Goal: Contribute content: Add original content to the website for others to see

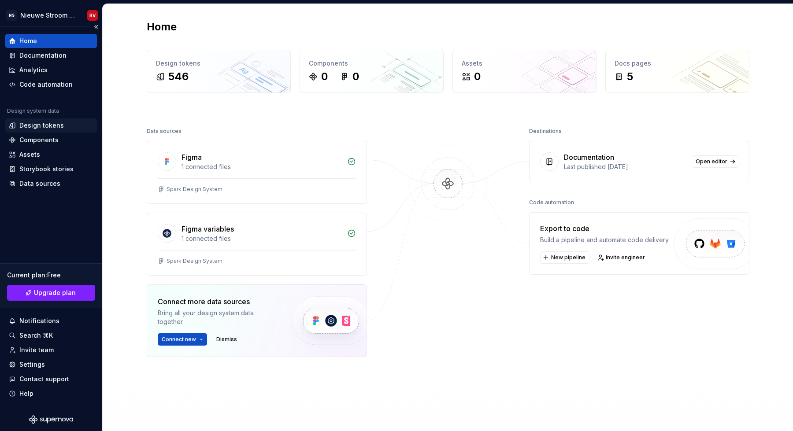
click at [37, 130] on div "Design tokens" at bounding box center [51, 126] width 92 height 14
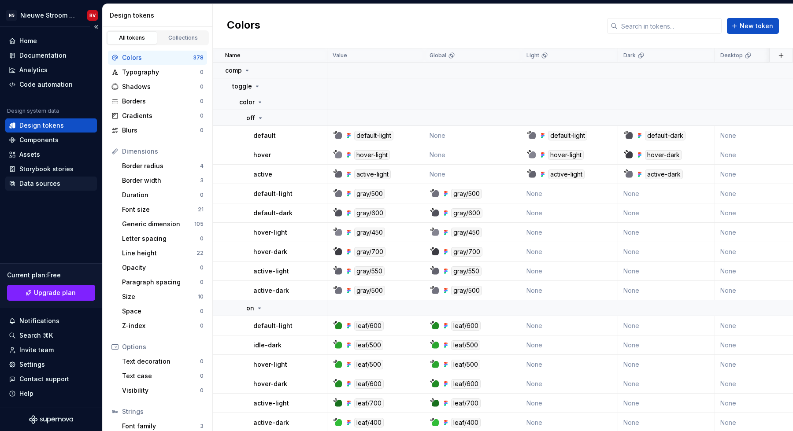
click at [53, 188] on div "Data sources" at bounding box center [51, 184] width 92 height 14
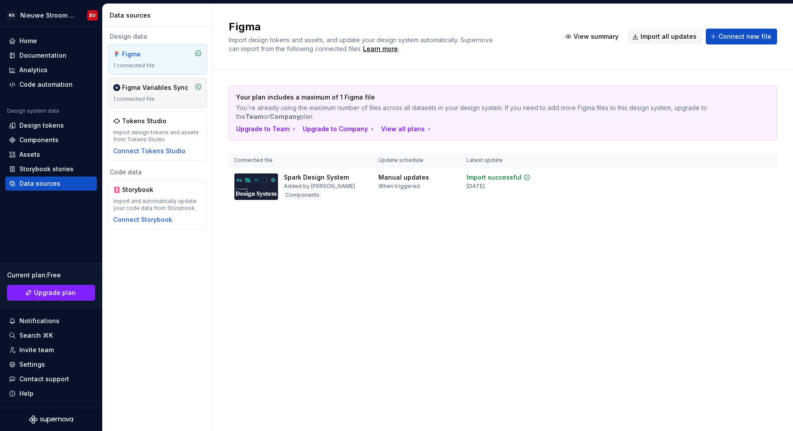
click at [162, 100] on div "1 connected file" at bounding box center [157, 99] width 89 height 7
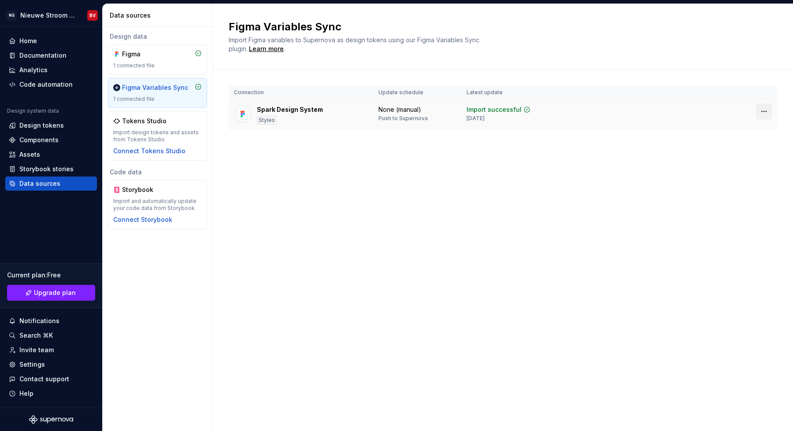
click at [763, 112] on html "NS Nieuwe Stroom Design System BV Home Documentation Analytics Code automation …" at bounding box center [396, 215] width 793 height 431
click at [746, 128] on div "Disconnect plugin" at bounding box center [758, 130] width 57 height 9
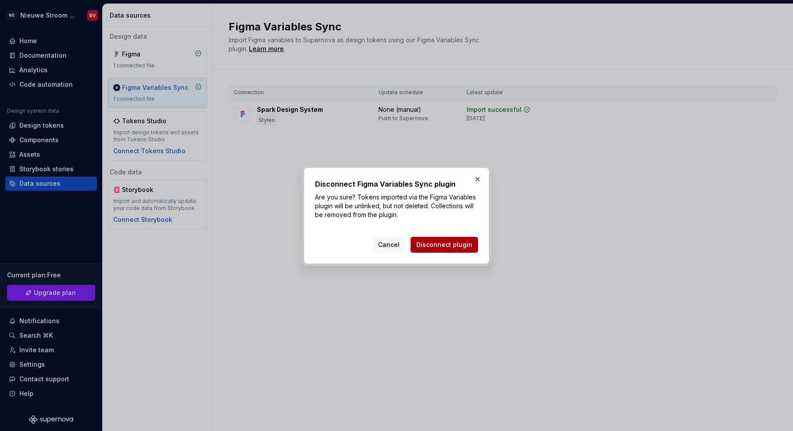
click at [453, 242] on span "Disconnect plugin" at bounding box center [444, 245] width 56 height 9
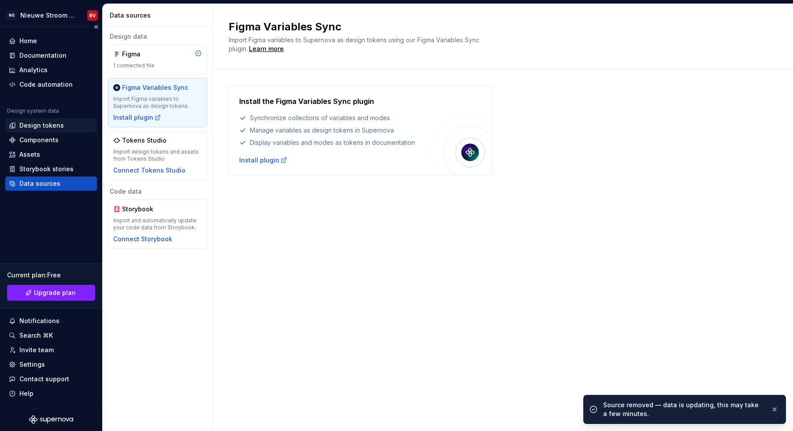
click at [40, 126] on div "Design tokens" at bounding box center [41, 125] width 45 height 9
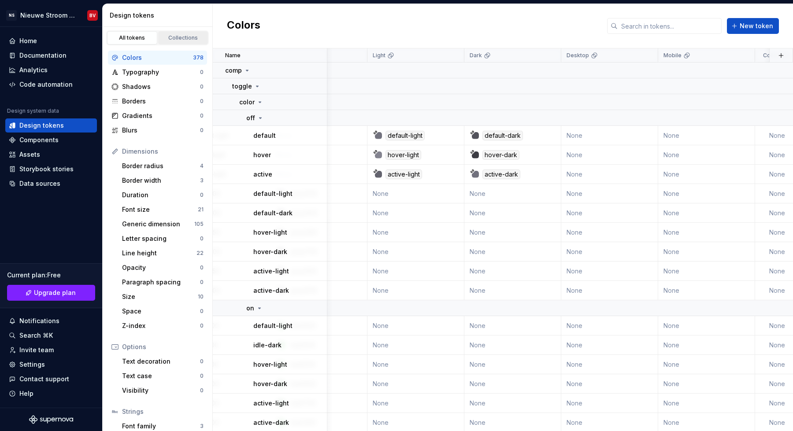
scroll to position [0, 154]
click at [183, 37] on div "Collections" at bounding box center [183, 37] width 44 height 7
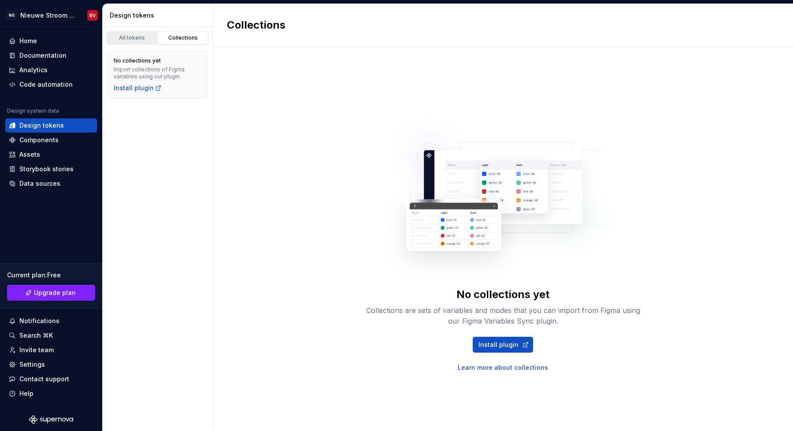
click at [131, 41] on div "All tokens" at bounding box center [132, 37] width 44 height 7
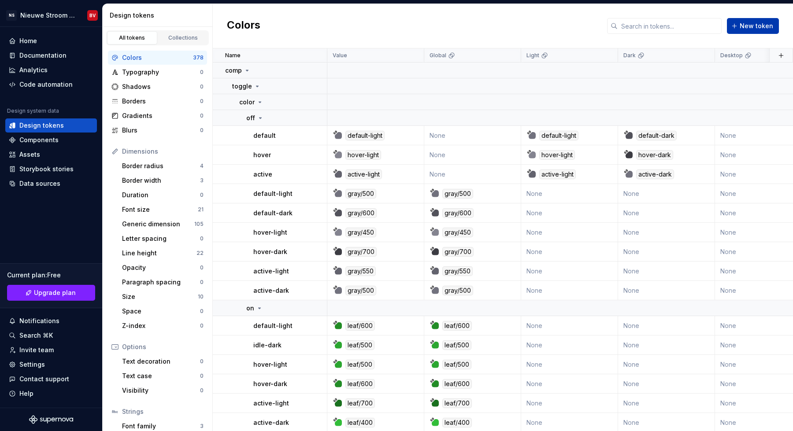
click at [746, 26] on span "New token" at bounding box center [756, 26] width 33 height 9
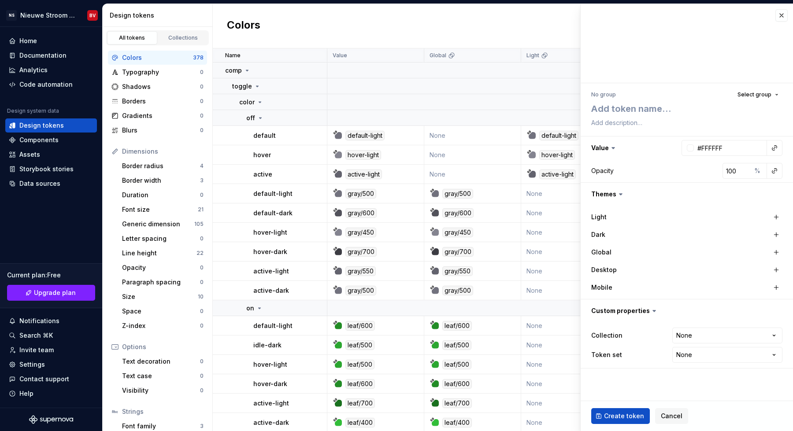
type textarea "*"
click at [505, 14] on div "Colors New token" at bounding box center [503, 26] width 580 height 45
click at [778, 18] on button "button" at bounding box center [782, 15] width 12 height 12
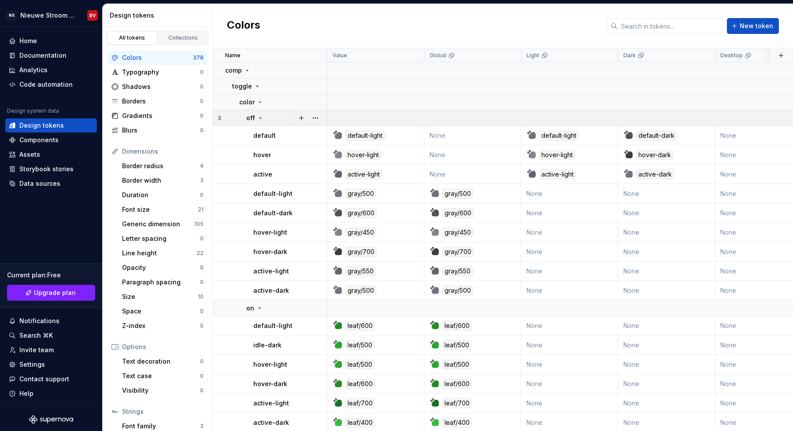
click at [259, 119] on icon at bounding box center [260, 118] width 7 height 7
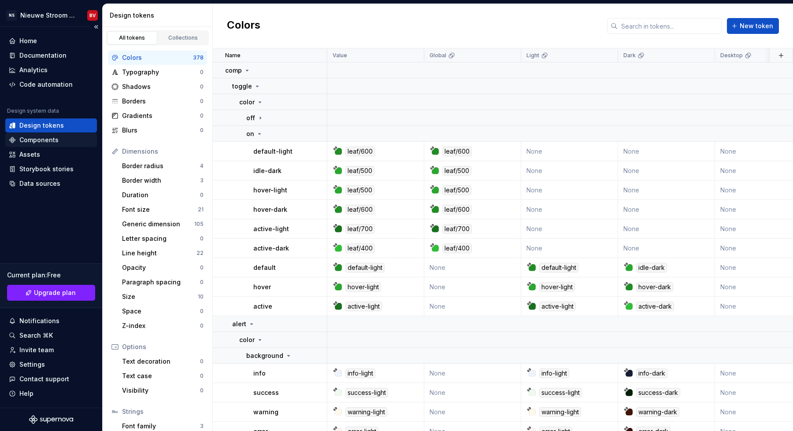
click at [52, 137] on div "Components" at bounding box center [38, 140] width 39 height 9
